Goal: Task Accomplishment & Management: Use online tool/utility

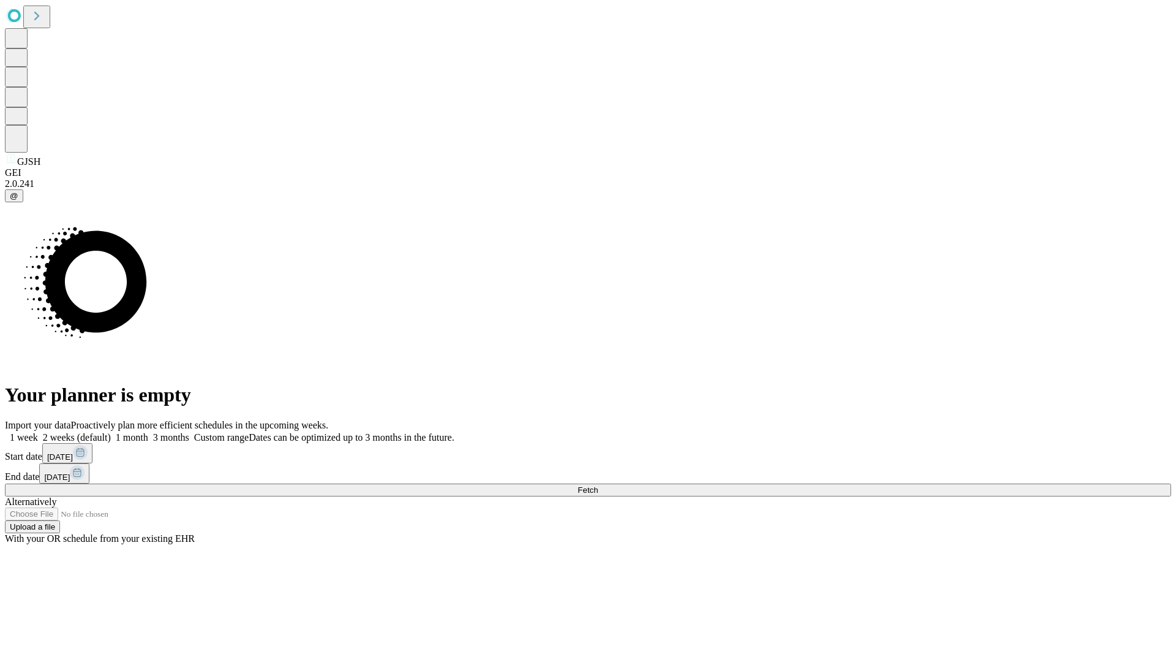
click at [598, 485] on span "Fetch" at bounding box center [588, 489] width 20 height 9
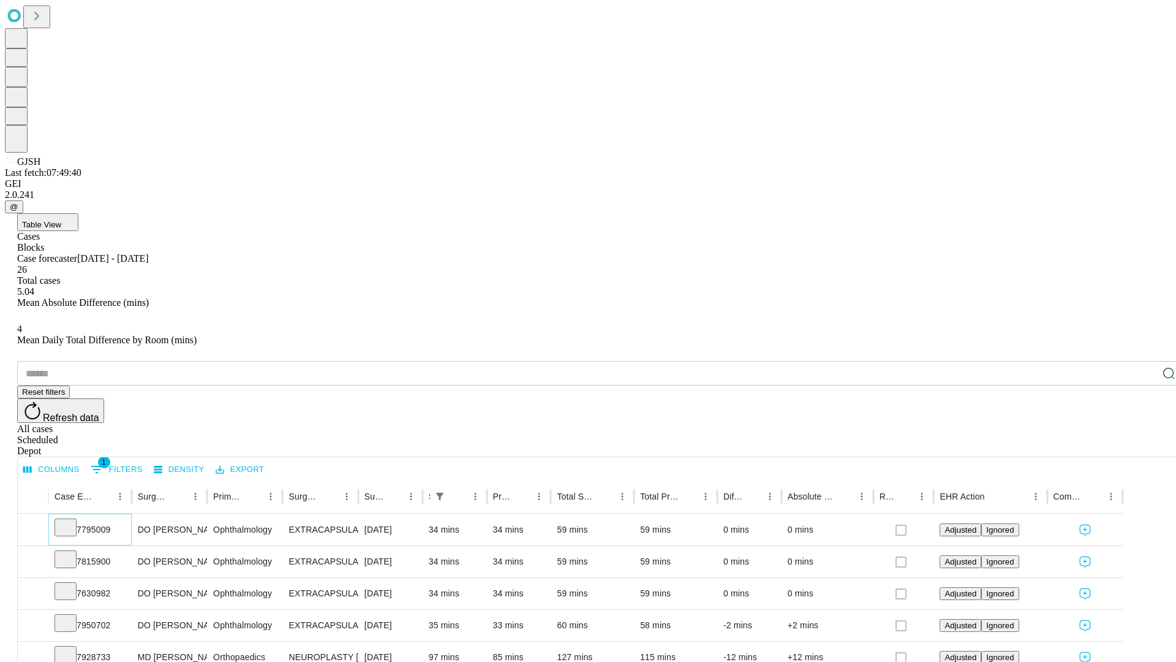
click at [72, 520] on icon at bounding box center [65, 526] width 12 height 12
